Goal: Find specific page/section

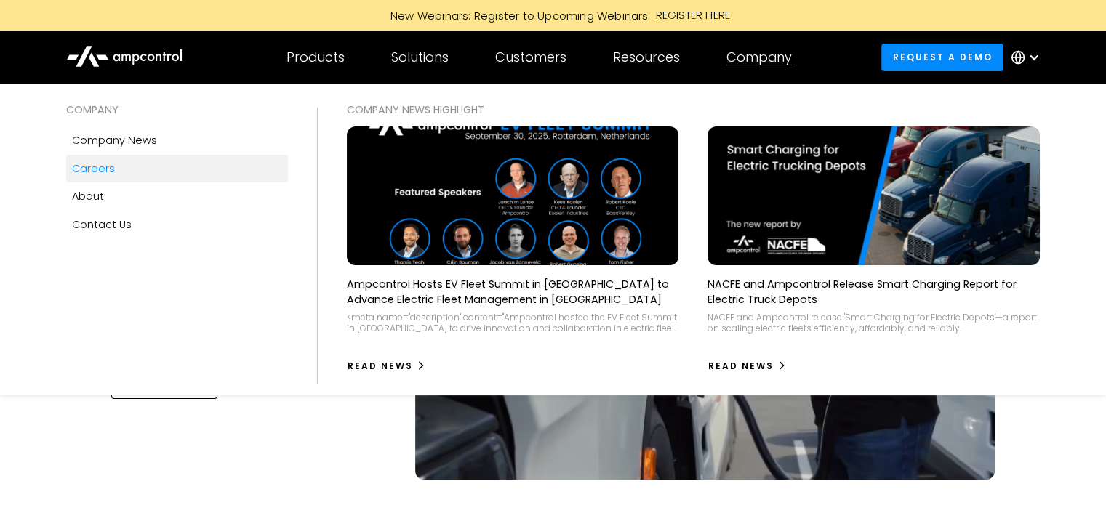
click at [105, 159] on link "Careers" at bounding box center [177, 169] width 222 height 28
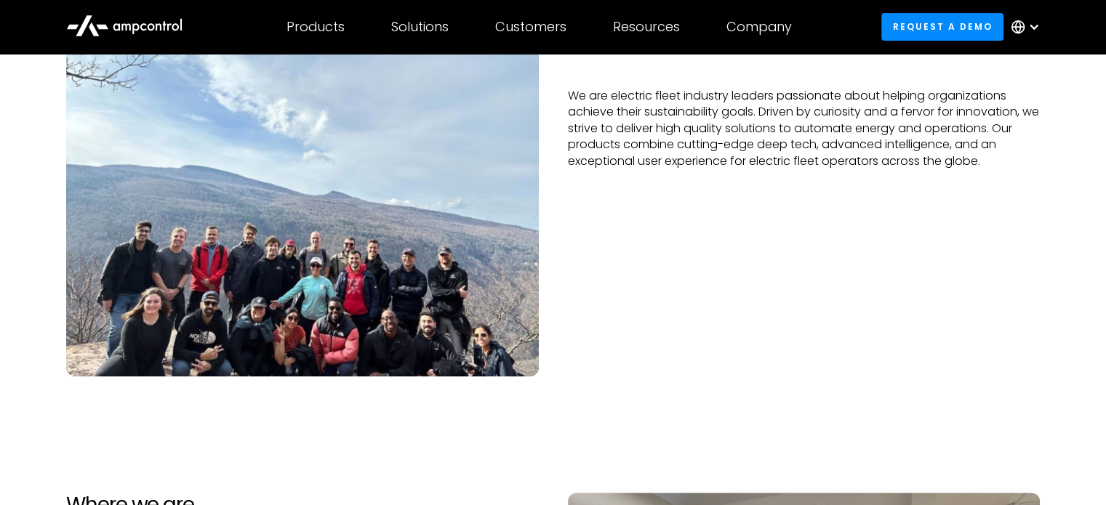
scroll to position [145, 0]
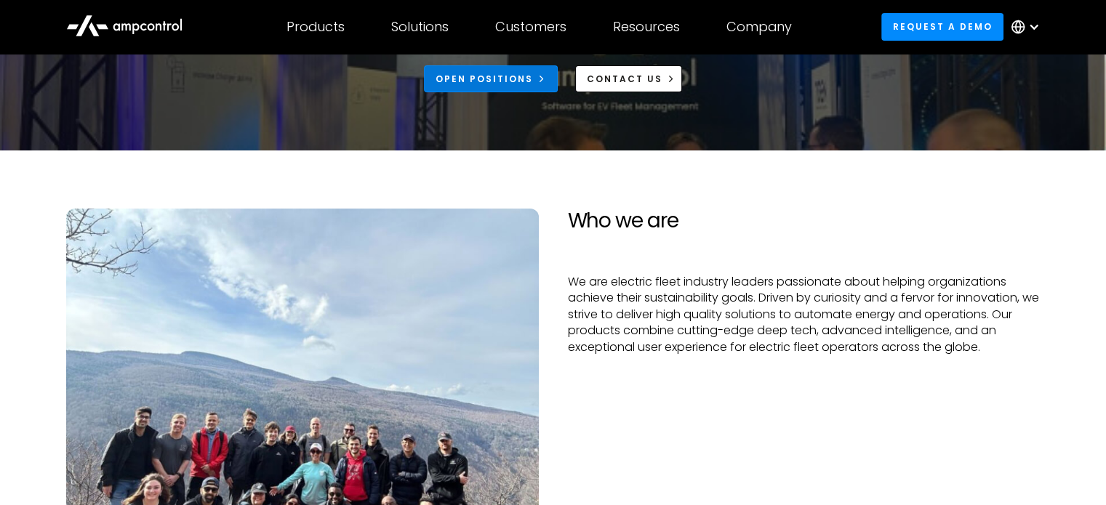
click at [489, 81] on div "Open Positions" at bounding box center [484, 79] width 97 height 13
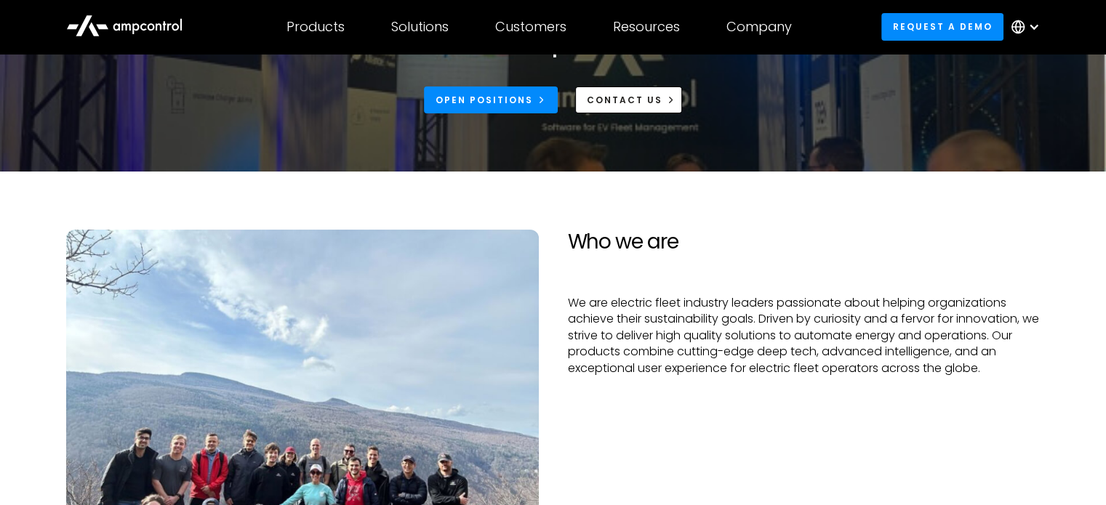
scroll to position [0, 0]
